Goal: Task Accomplishment & Management: Manage account settings

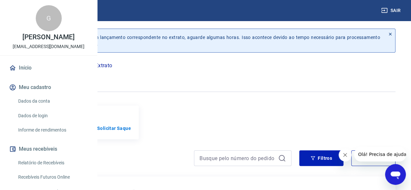
scroll to position [129, 0]
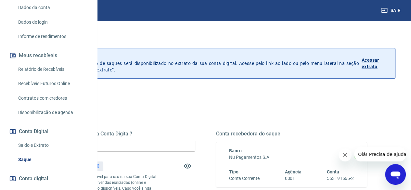
scroll to position [99, 0]
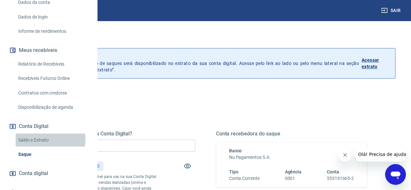
click at [42, 147] on link "Saldo e Extrato" at bounding box center [53, 139] width 74 height 13
